Goal: Transaction & Acquisition: Purchase product/service

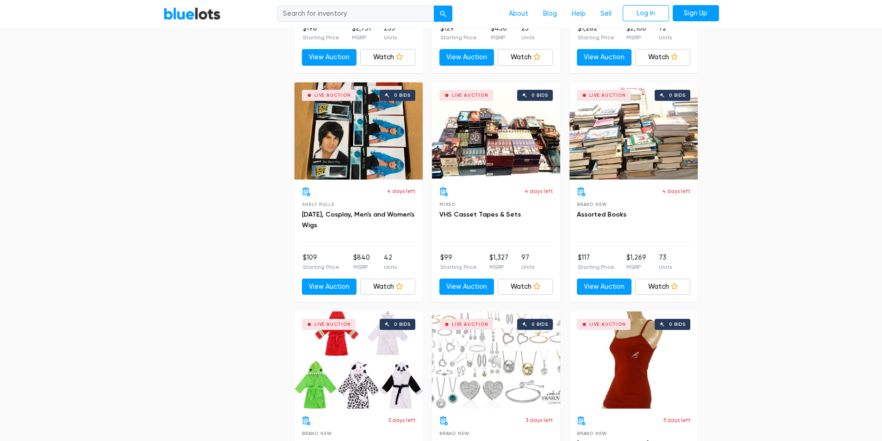
scroll to position [2687, 0]
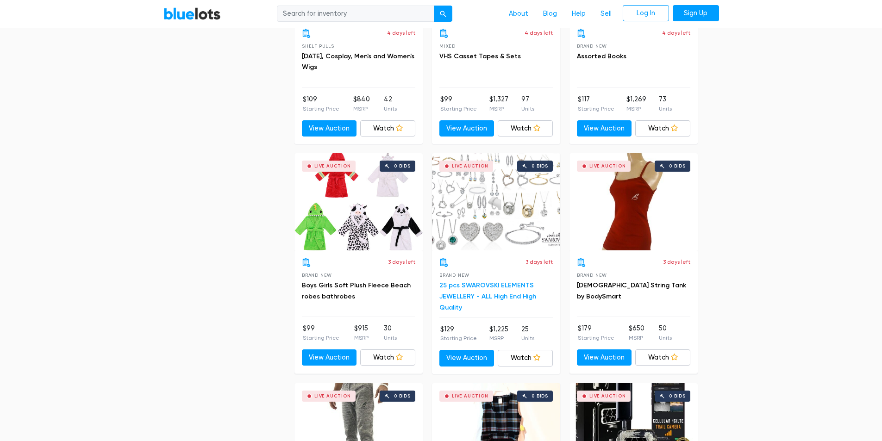
click at [472, 292] on link "25 pcs SWAROVSKI ELEMENTS JEWELLERY - ALL High End High Quality" at bounding box center [488, 297] width 97 height 30
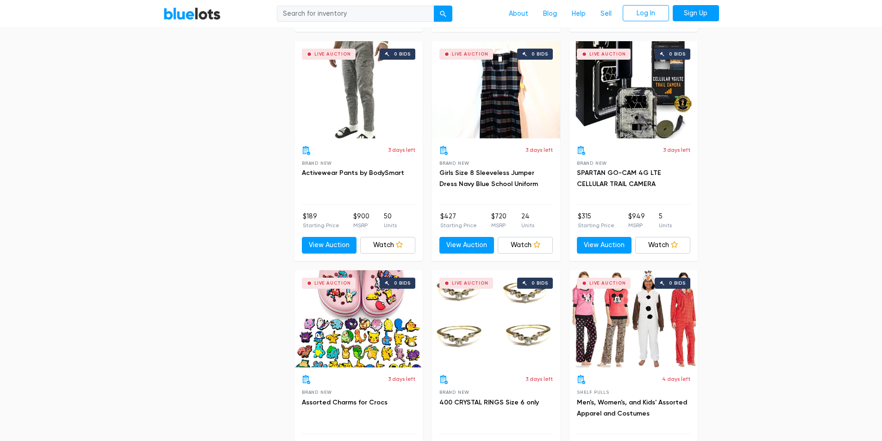
scroll to position [3104, 0]
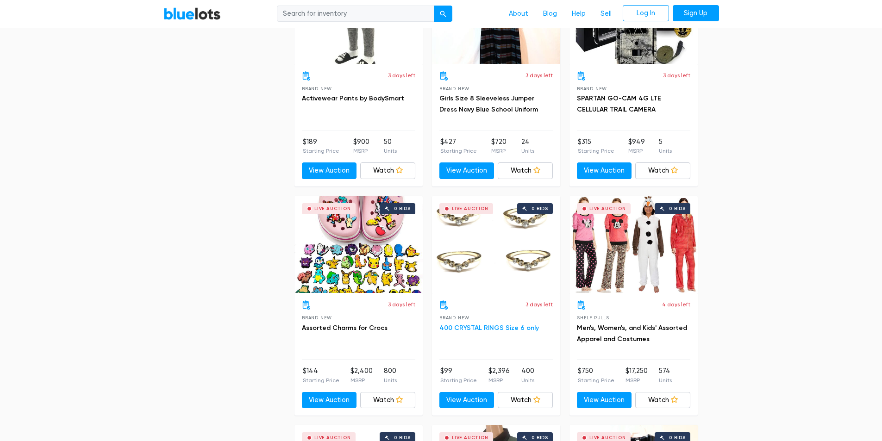
click at [477, 326] on link "400 CRYSTAL RINGS Size 6 only" at bounding box center [490, 328] width 100 height 8
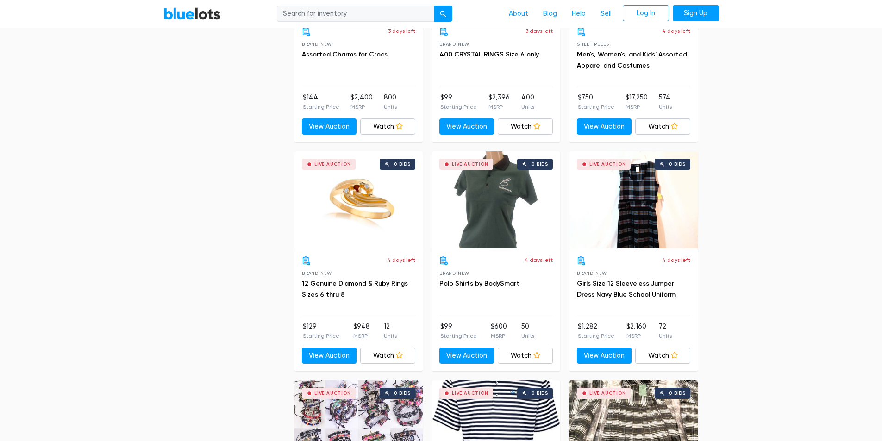
scroll to position [3381, 0]
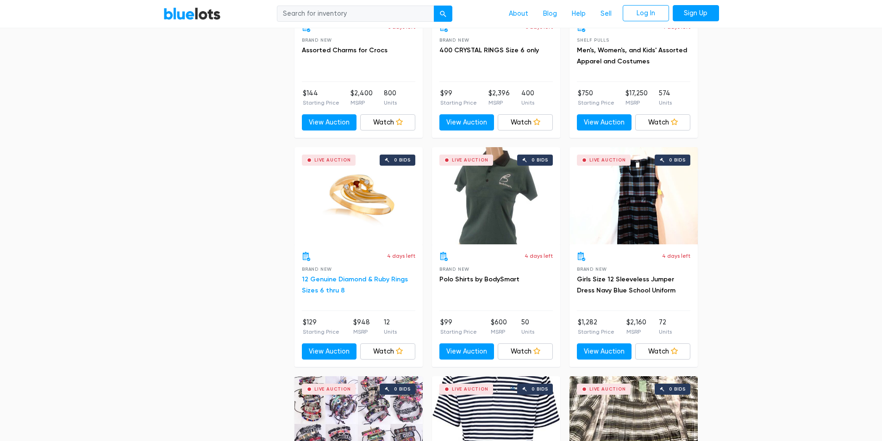
click at [378, 280] on link "12 Genuine Diamond & Ruby Rings Sizes 6 thru 8" at bounding box center [355, 285] width 106 height 19
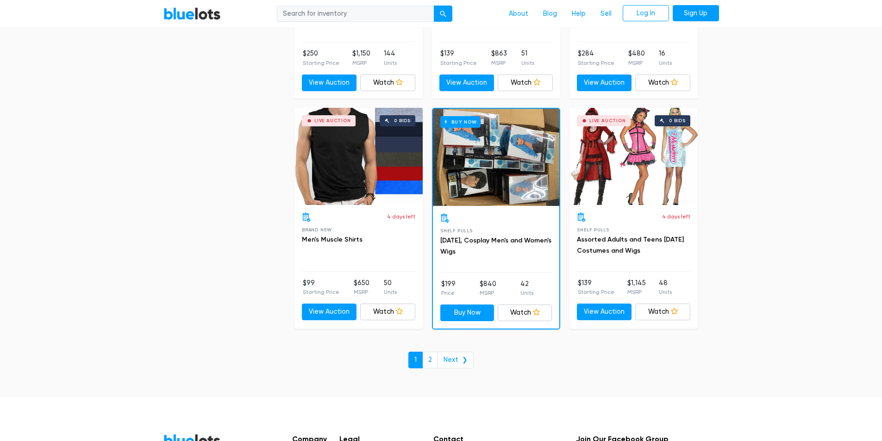
scroll to position [3891, 0]
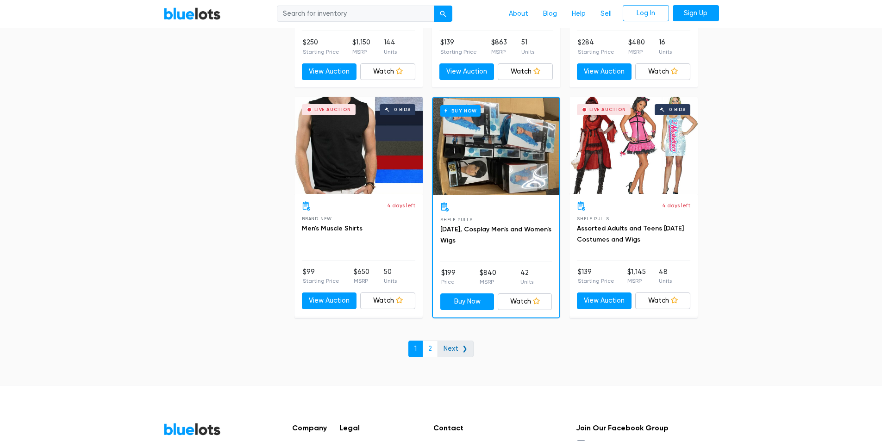
click at [455, 351] on link "Next ❯" at bounding box center [456, 349] width 36 height 17
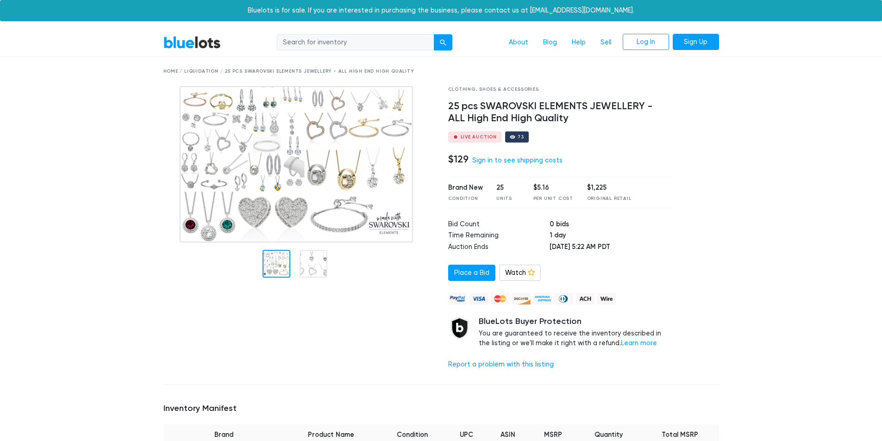
click at [343, 344] on div at bounding box center [299, 231] width 285 height 291
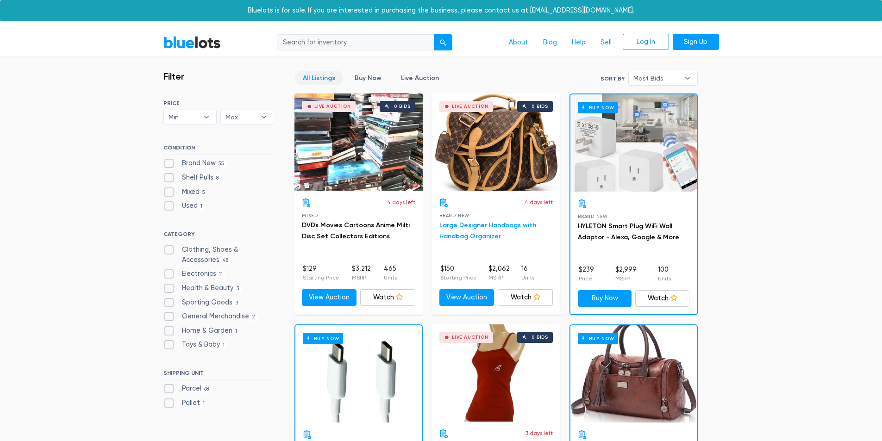
click at [480, 223] on link "Large Designer Handbags with Handbag Organizer" at bounding box center [488, 230] width 97 height 19
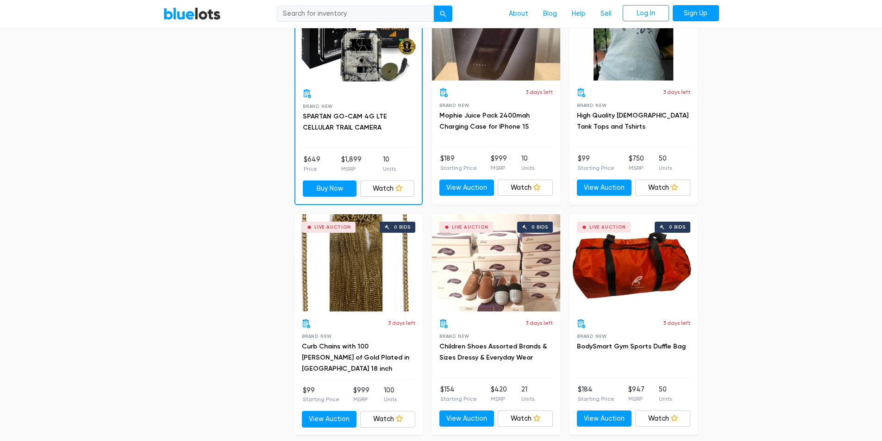
scroll to position [602, 0]
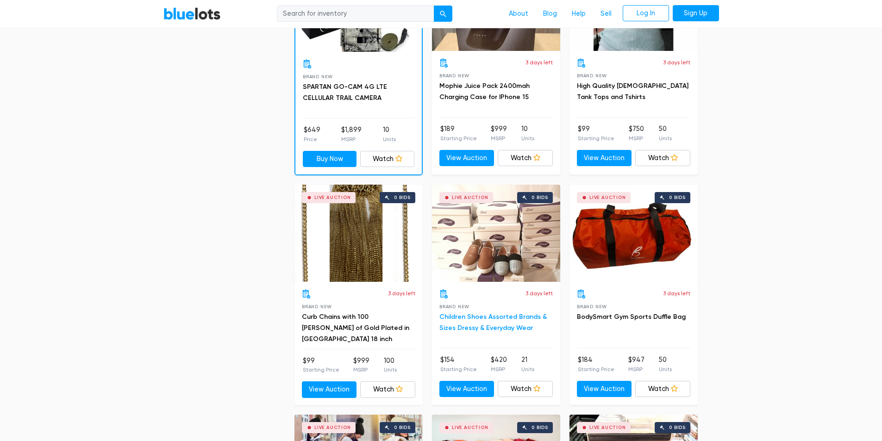
click at [487, 327] on link "Children Shoes Assorted Brands & Sizes Dressy & Everyday Wear" at bounding box center [493, 322] width 107 height 19
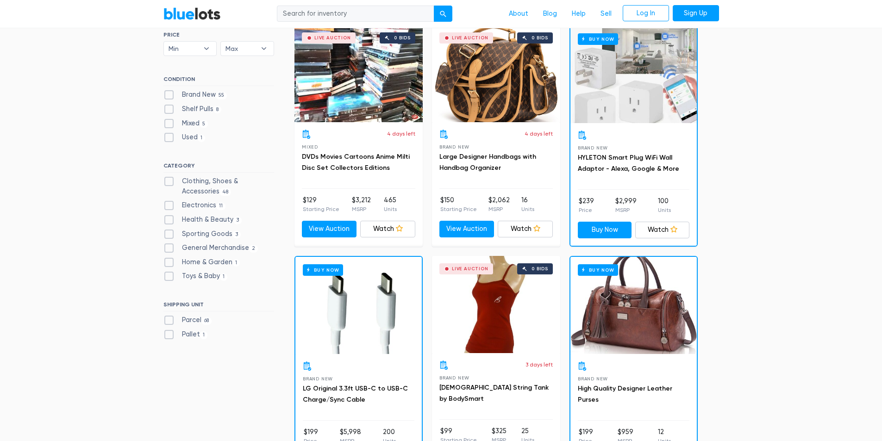
scroll to position [0, 0]
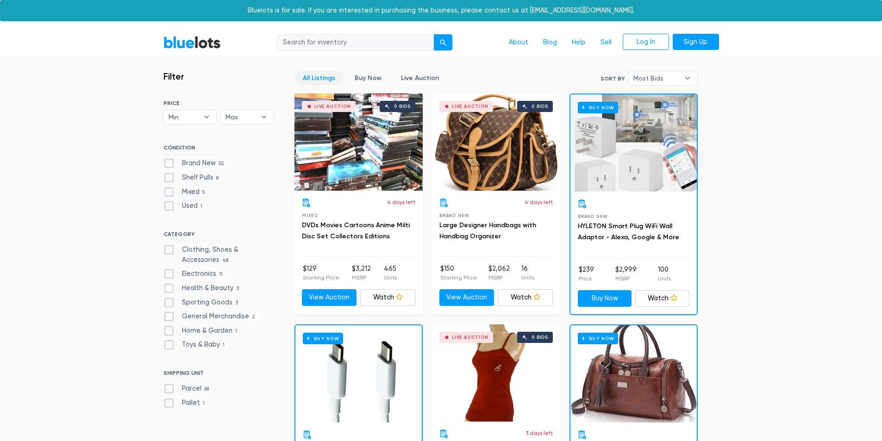
click at [207, 252] on label "Clothing, Shoes & Accessories 48" at bounding box center [219, 255] width 111 height 20
click at [170, 251] on Accessories"] "Clothing, Shoes & Accessories 48" at bounding box center [167, 248] width 6 height 6
checkbox Accessories"] "true"
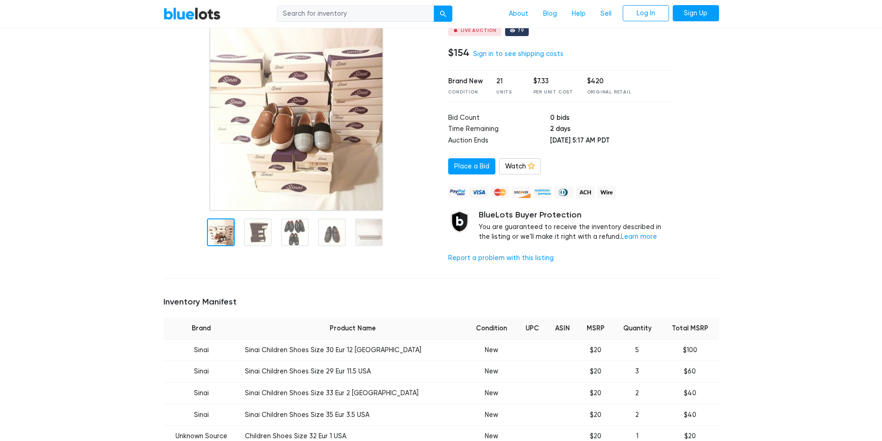
scroll to position [93, 0]
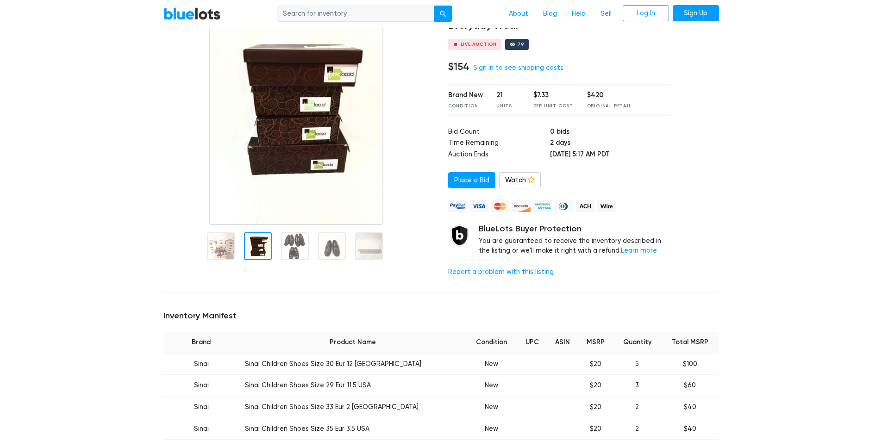
click at [262, 246] on div at bounding box center [258, 247] width 28 height 28
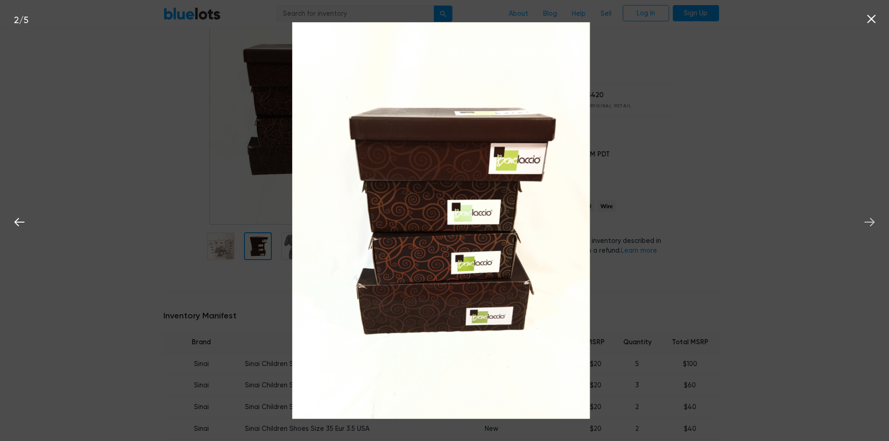
click at [870, 222] on icon at bounding box center [870, 222] width 10 height 8
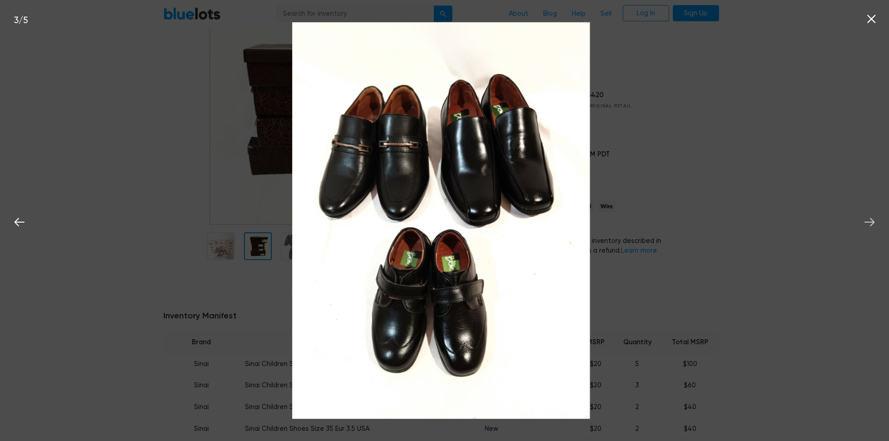
click at [870, 222] on icon at bounding box center [870, 222] width 10 height 8
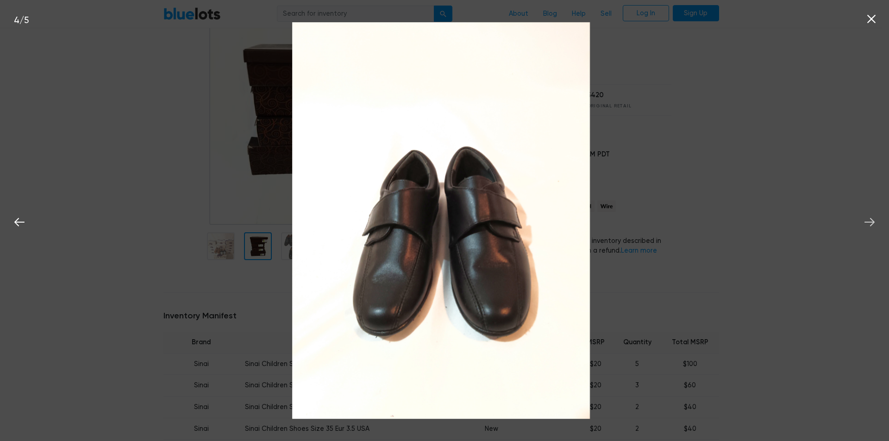
click at [870, 222] on icon at bounding box center [870, 222] width 10 height 8
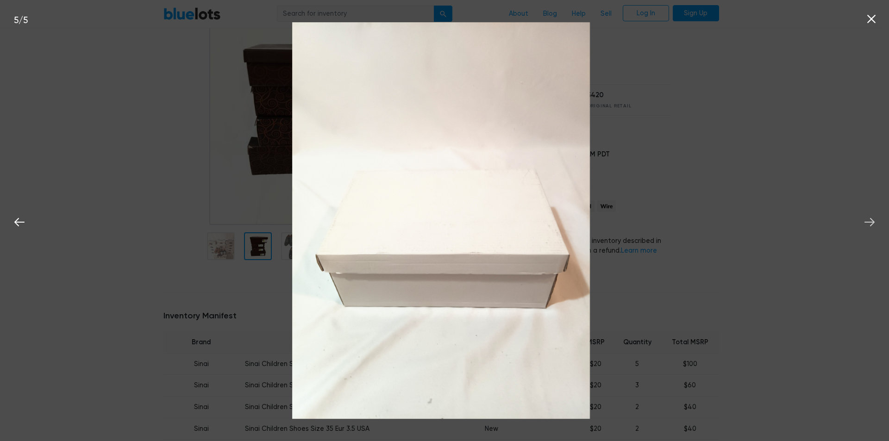
click at [870, 222] on icon at bounding box center [870, 222] width 10 height 8
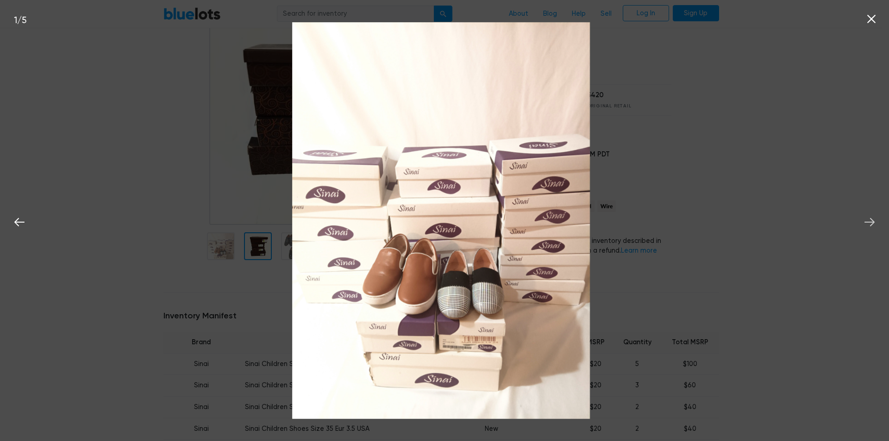
click at [870, 222] on icon at bounding box center [870, 222] width 10 height 8
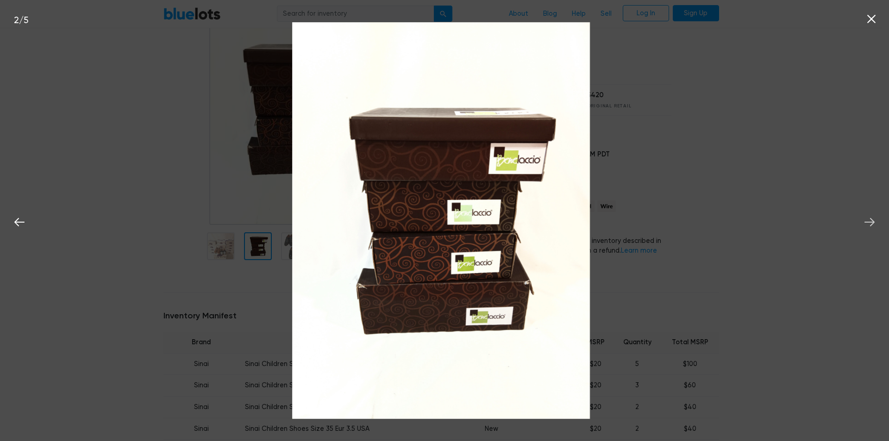
click at [870, 222] on icon at bounding box center [870, 222] width 10 height 8
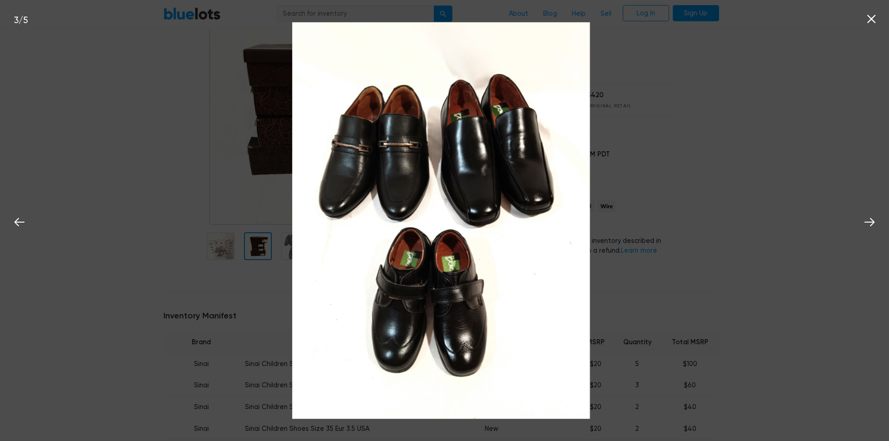
click at [812, 205] on div "3 / 5" at bounding box center [444, 220] width 889 height 441
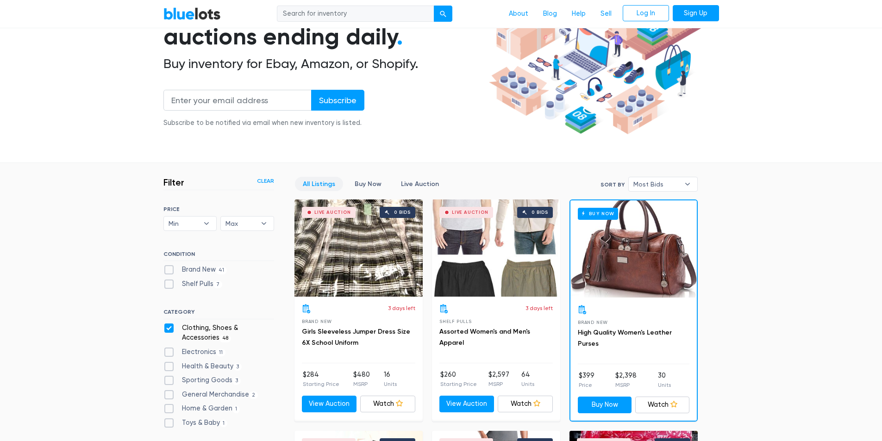
scroll to position [110, 0]
click at [509, 332] on link "Assorted Women's and Men's Apparel" at bounding box center [485, 337] width 91 height 19
click at [616, 334] on link "High Quality Women's Leather Purses" at bounding box center [625, 338] width 94 height 19
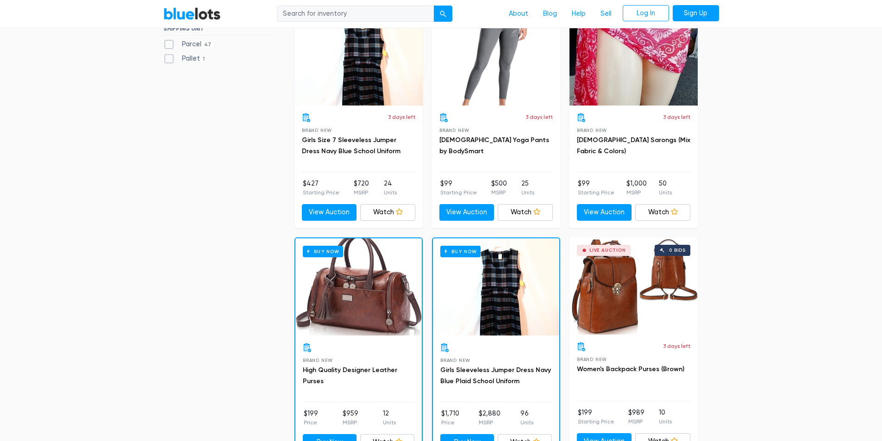
scroll to position [620, 0]
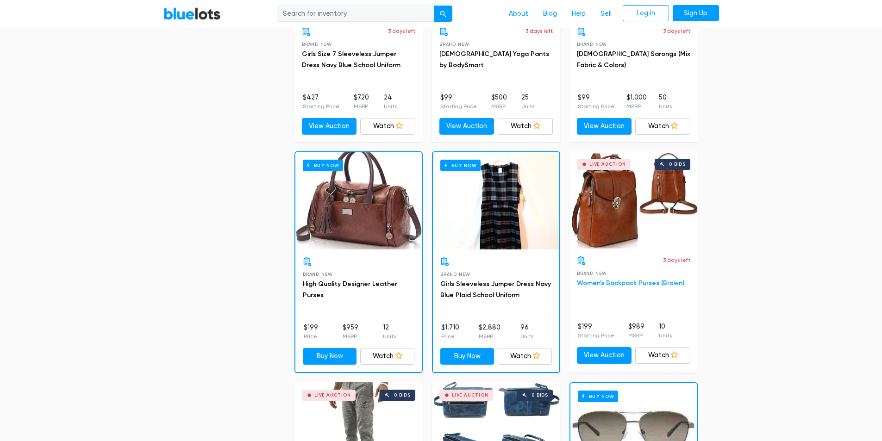
click at [622, 283] on link "Women's Backpack Purses (Brown)" at bounding box center [630, 283] width 107 height 8
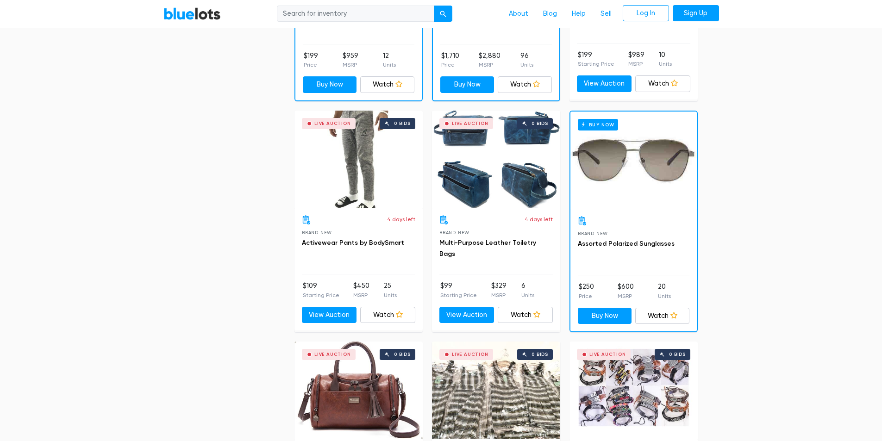
scroll to position [898, 0]
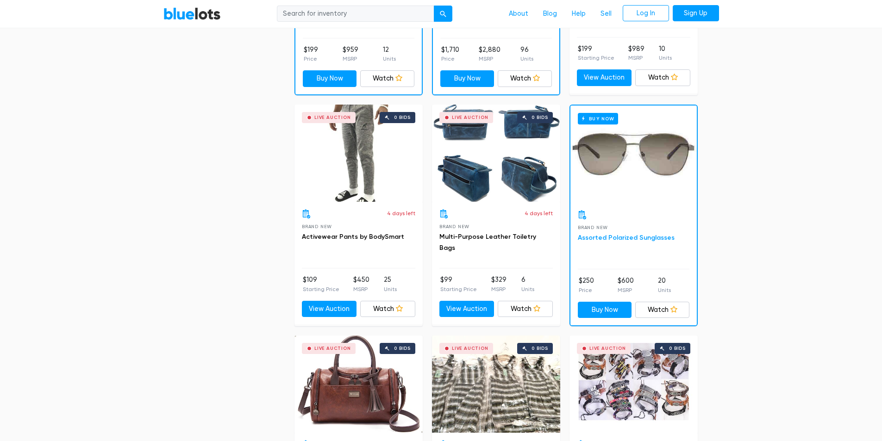
click at [594, 238] on link "Assorted Polarized Sunglasses" at bounding box center [626, 238] width 97 height 8
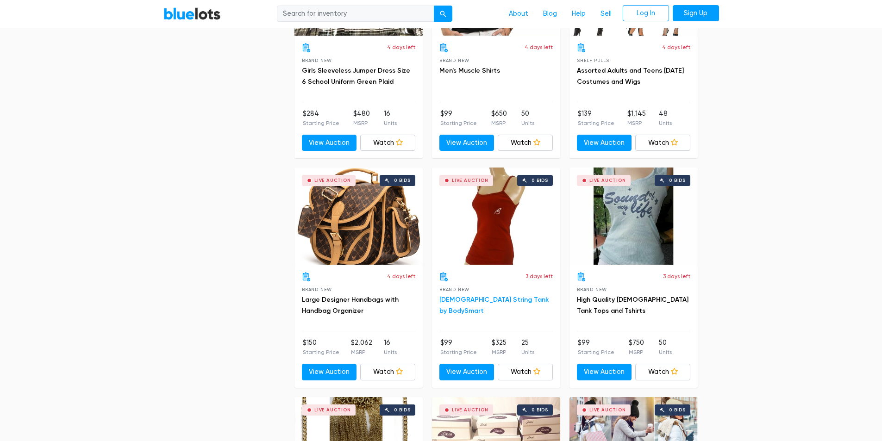
scroll to position [2783, 0]
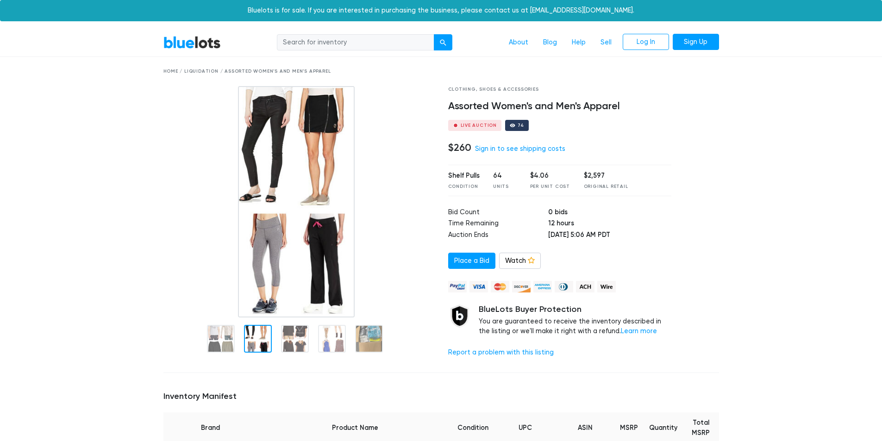
click at [251, 343] on div at bounding box center [258, 339] width 28 height 28
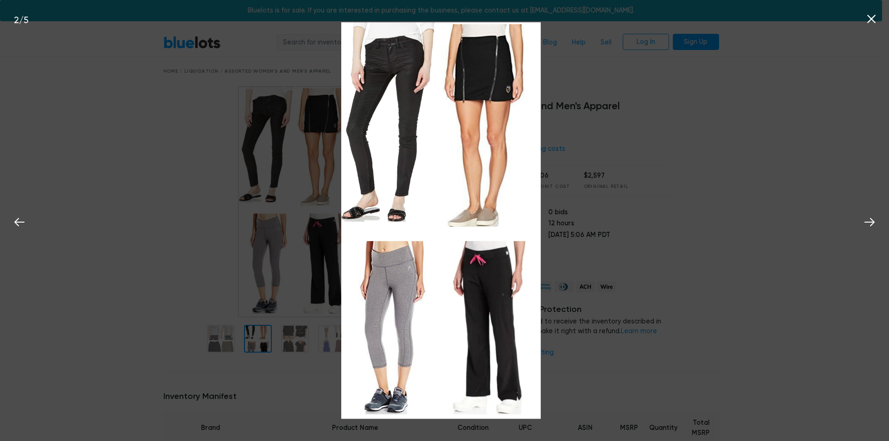
click at [293, 343] on div "2 / 5" at bounding box center [444, 220] width 889 height 441
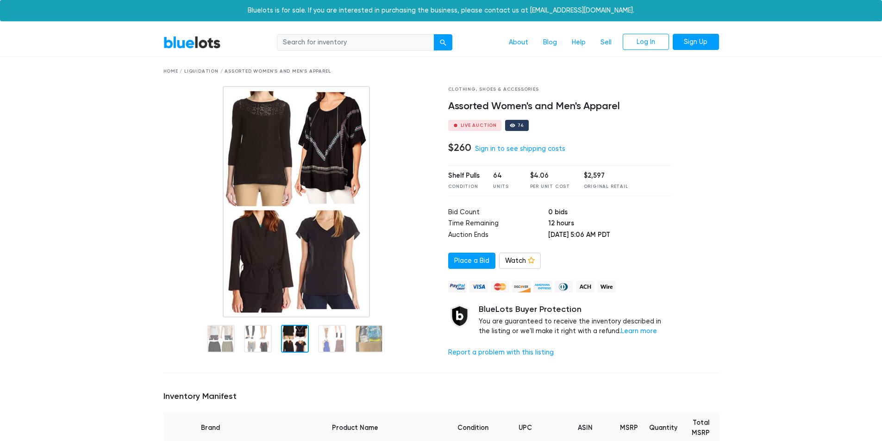
click at [293, 343] on div at bounding box center [295, 339] width 28 height 28
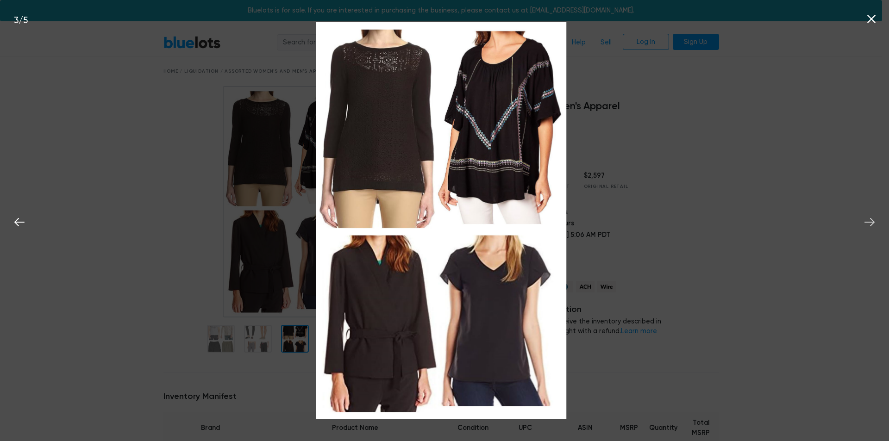
click at [870, 221] on icon at bounding box center [870, 222] width 14 height 14
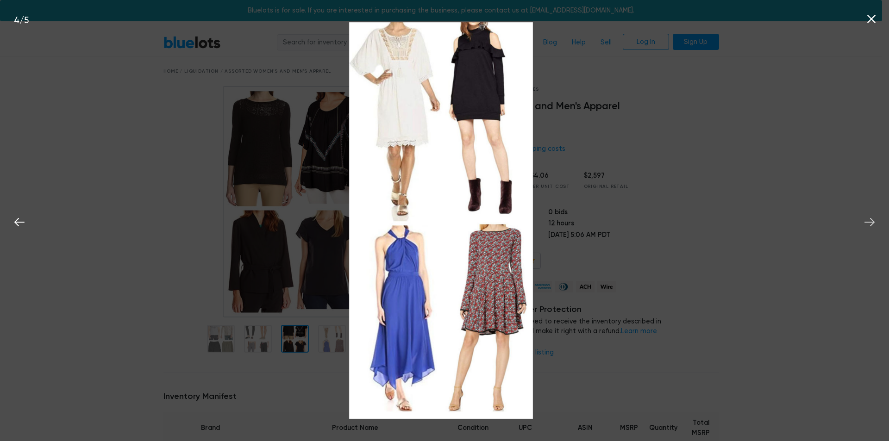
click at [870, 221] on icon at bounding box center [870, 222] width 14 height 14
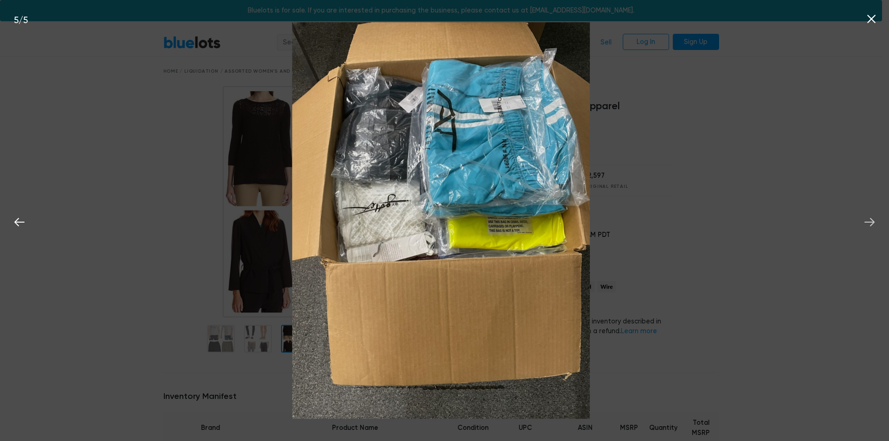
click at [870, 221] on icon at bounding box center [870, 222] width 14 height 14
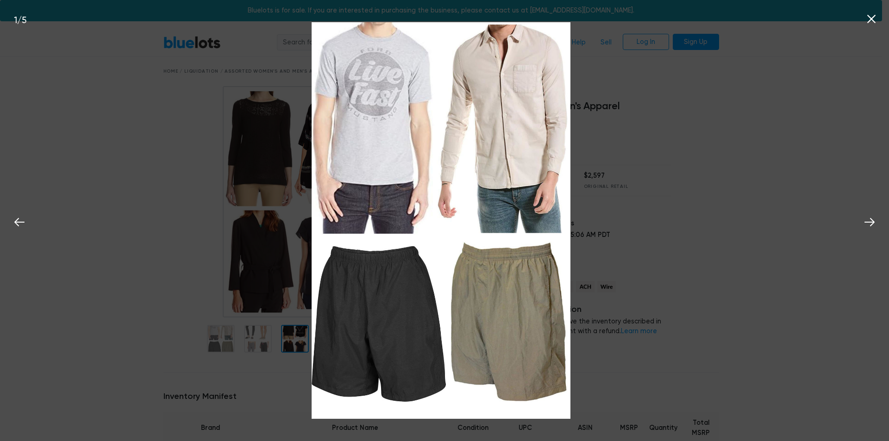
click at [727, 210] on div "1 / 5" at bounding box center [444, 220] width 889 height 441
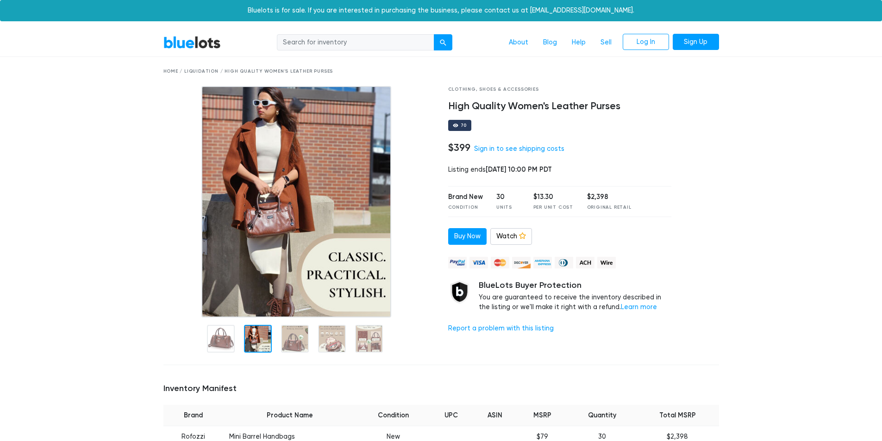
click at [256, 340] on div at bounding box center [258, 339] width 28 height 28
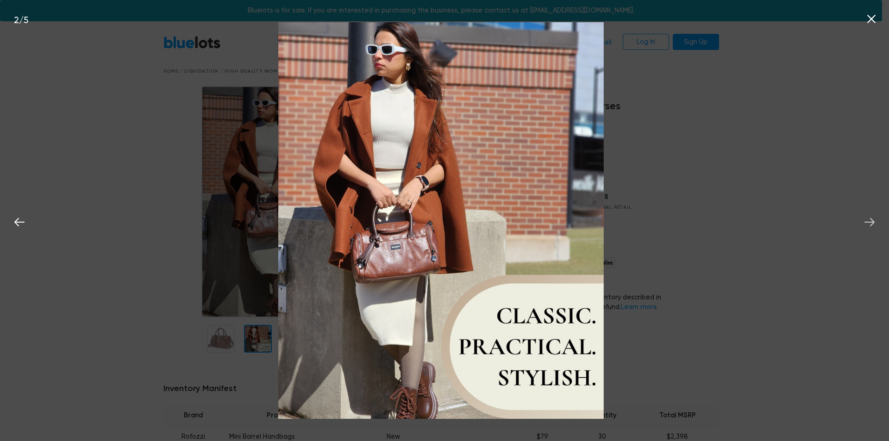
click at [874, 219] on icon at bounding box center [870, 222] width 14 height 14
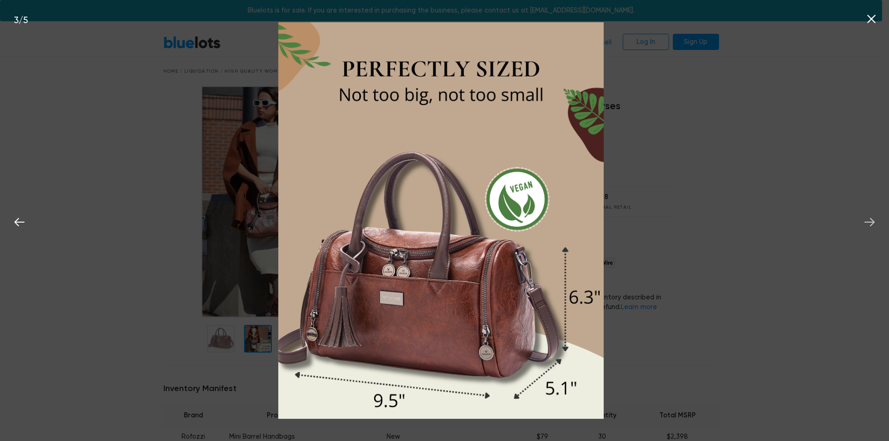
click at [874, 219] on icon at bounding box center [870, 222] width 14 height 14
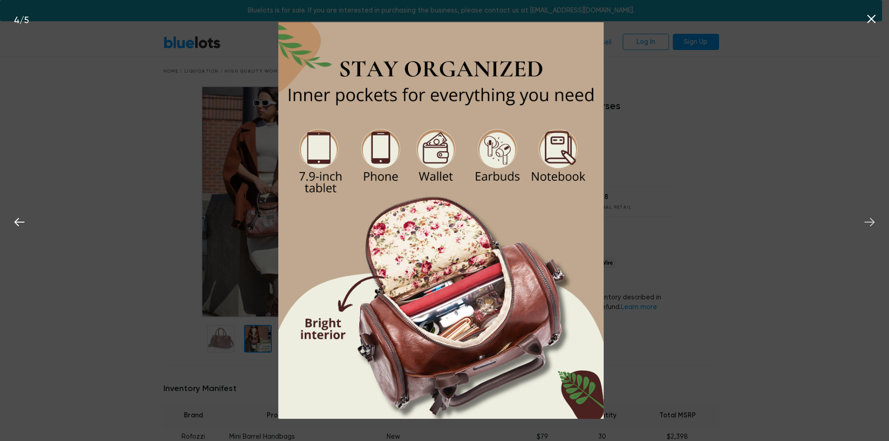
click at [874, 219] on icon at bounding box center [870, 222] width 14 height 14
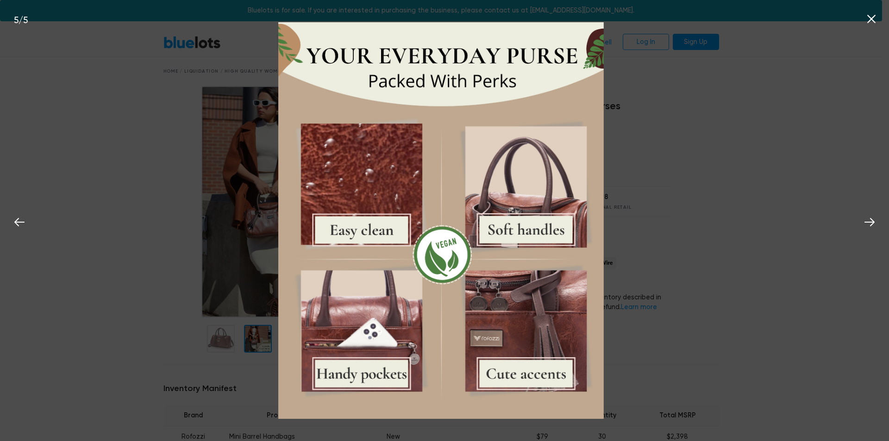
click at [874, 18] on icon at bounding box center [872, 19] width 8 height 8
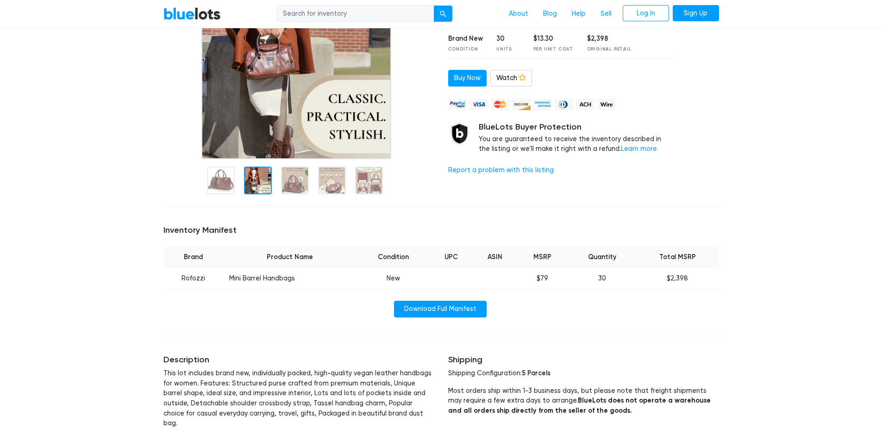
scroll to position [185, 0]
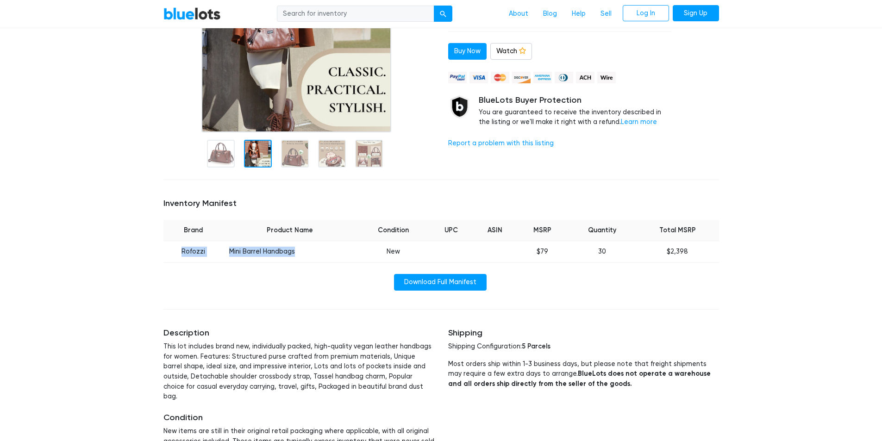
drag, startPoint x: 178, startPoint y: 250, endPoint x: 293, endPoint y: 247, distance: 114.9
click at [293, 247] on tr "Rofozzi Mini Barrel Handbags New $79 30 $2,398" at bounding box center [442, 252] width 556 height 22
copy tr "Rofozzi Mini Barrel Handbags"
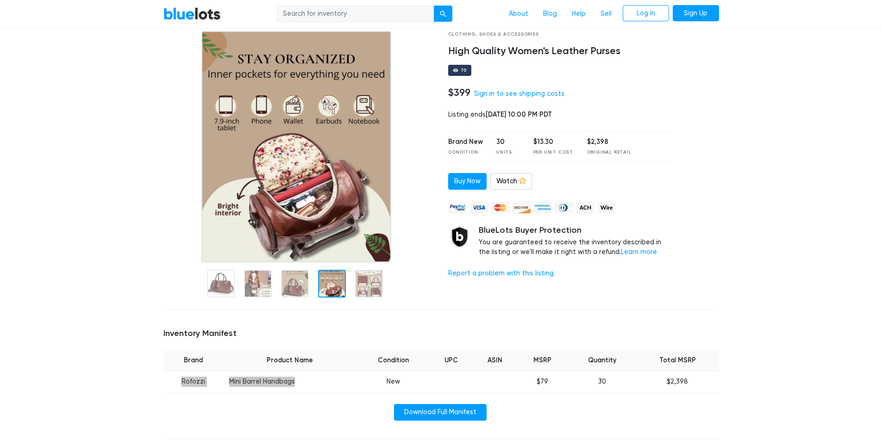
scroll to position [0, 0]
